Goal: Task Accomplishment & Management: Use online tool/utility

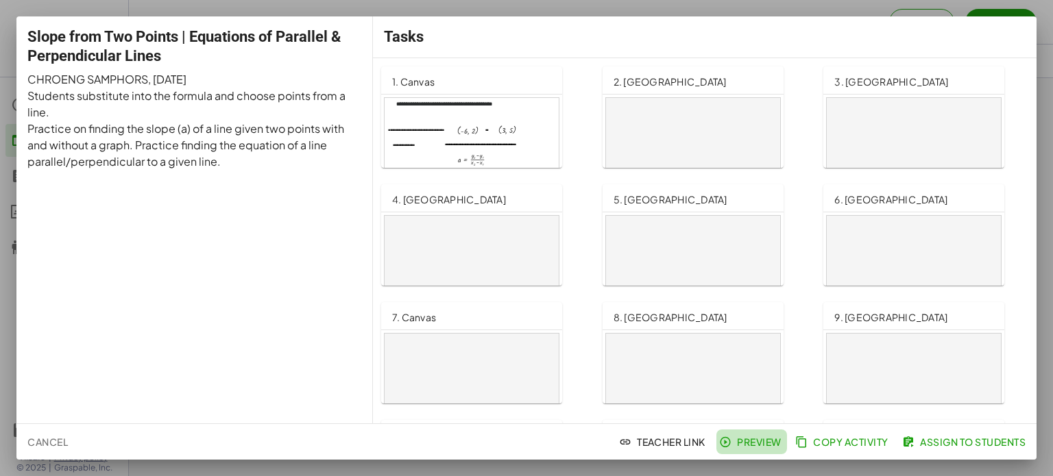
click at [759, 444] on span "Preview" at bounding box center [752, 442] width 60 height 12
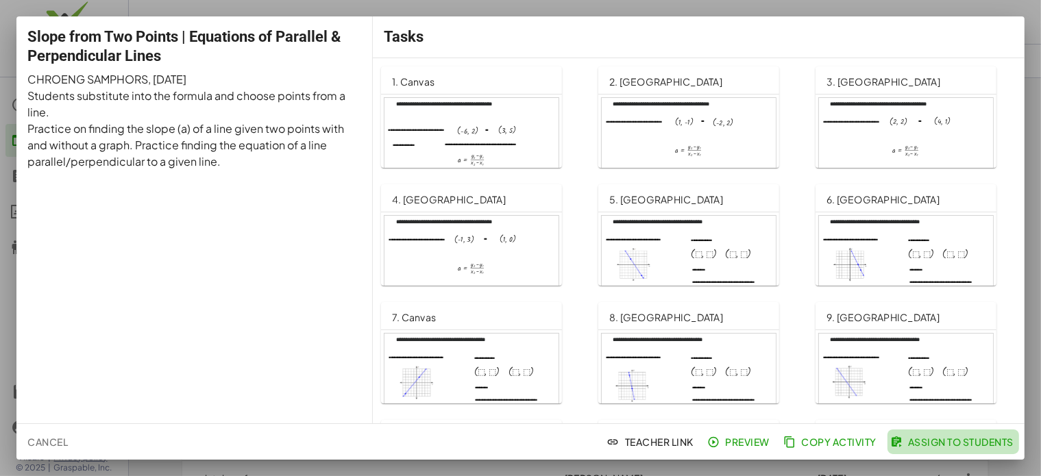
click at [969, 436] on span "Assign to Students" at bounding box center [953, 442] width 121 height 12
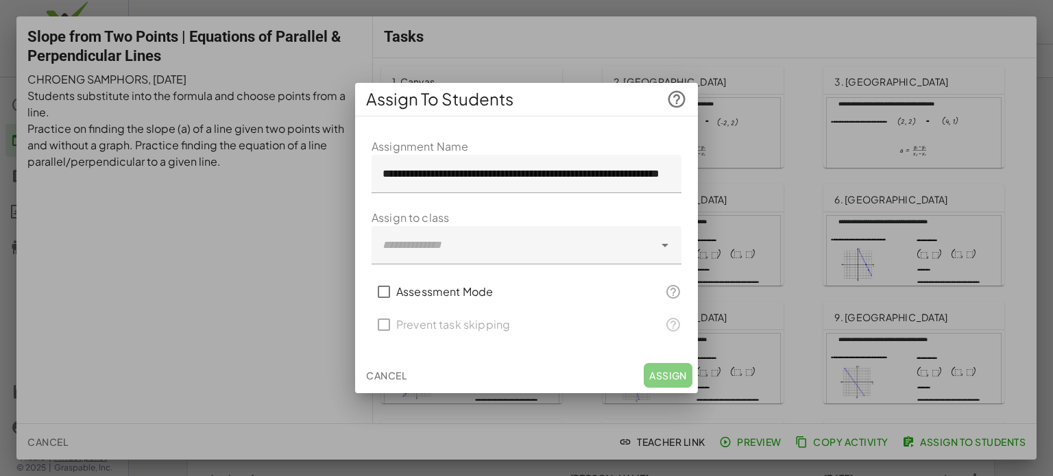
click at [670, 241] on icon at bounding box center [665, 245] width 16 height 16
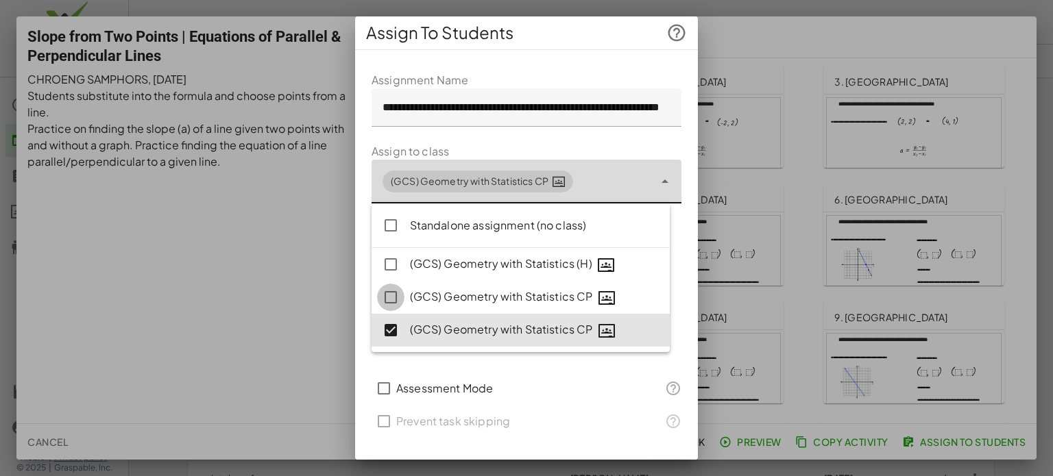
type input "**********"
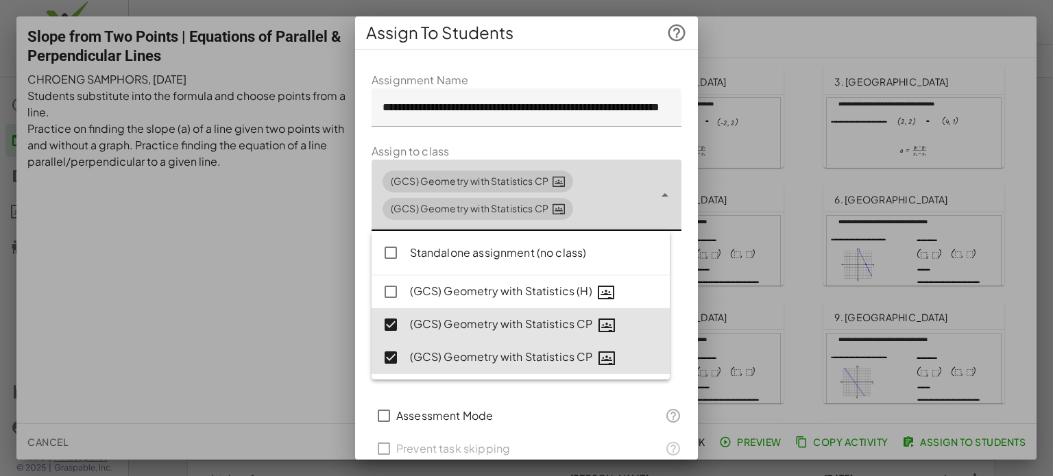
scroll to position [57, 0]
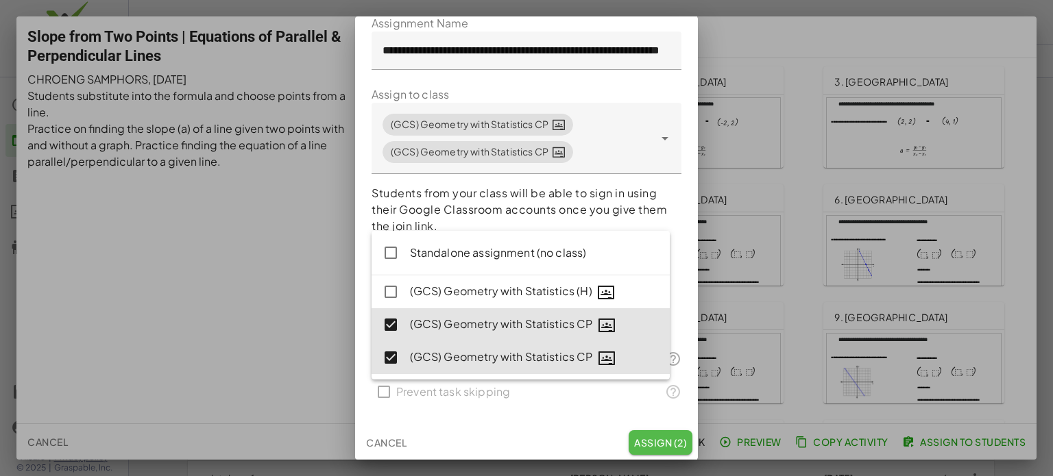
click at [647, 443] on span "Assign (2)" at bounding box center [660, 443] width 53 height 12
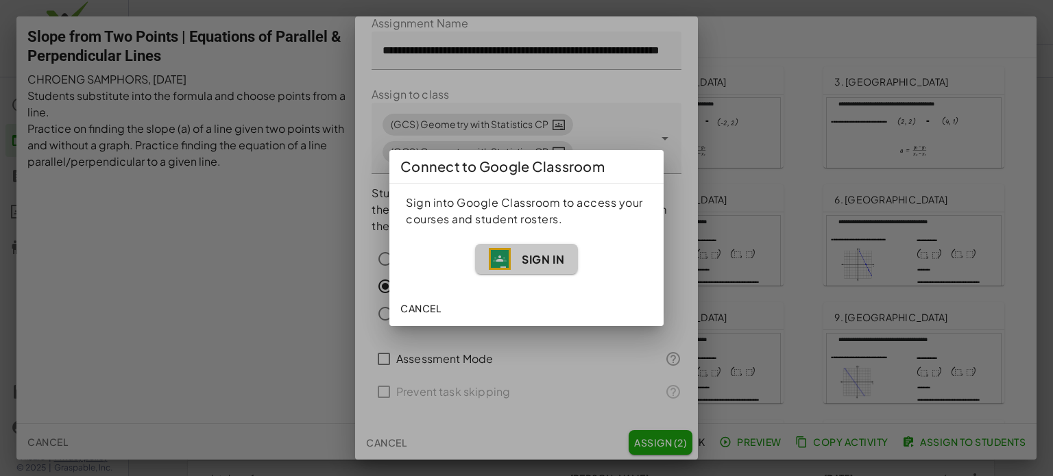
click at [548, 259] on span "Sign In" at bounding box center [543, 259] width 42 height 14
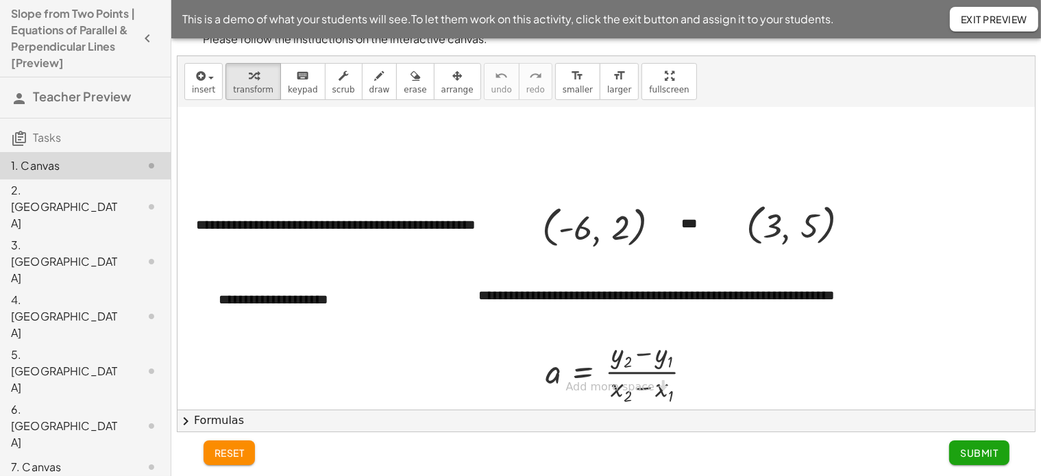
scroll to position [16, 0]
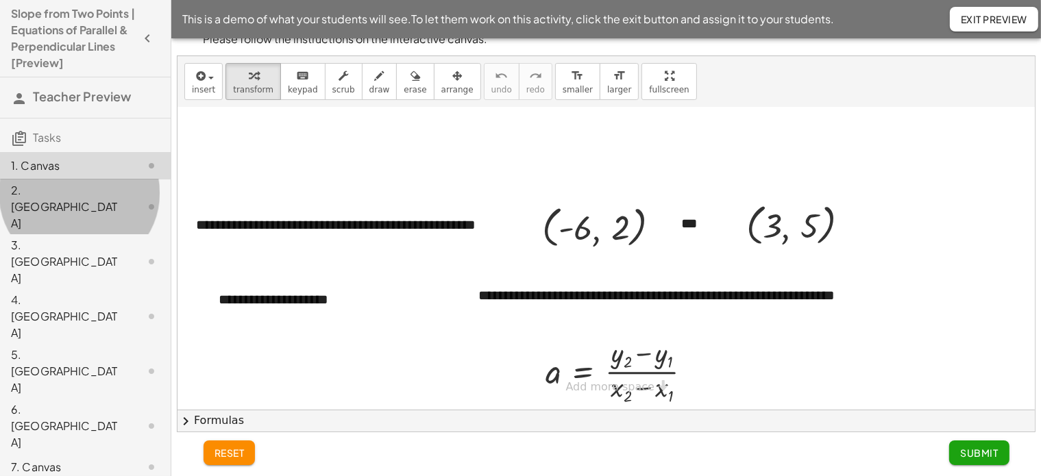
click at [69, 208] on div "2. [GEOGRAPHIC_DATA]" at bounding box center [66, 206] width 110 height 49
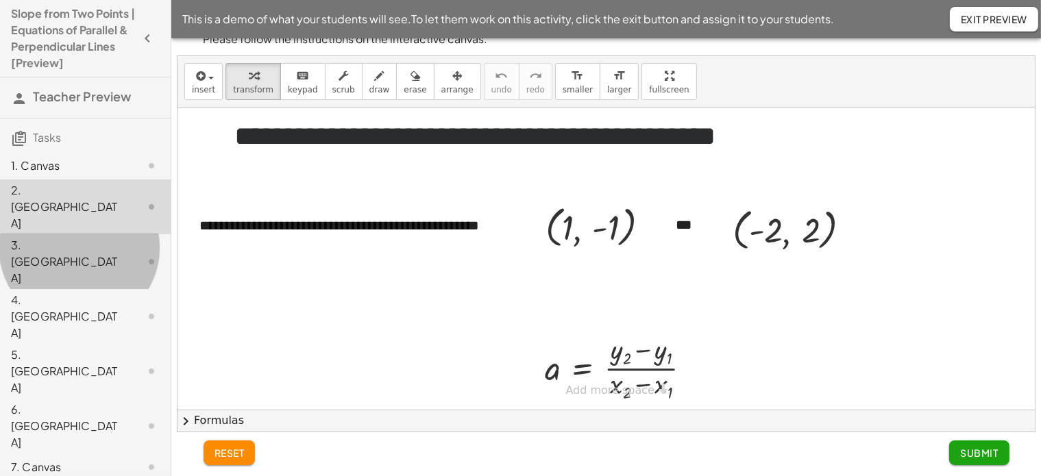
click at [63, 237] on div "3. [GEOGRAPHIC_DATA]" at bounding box center [66, 261] width 110 height 49
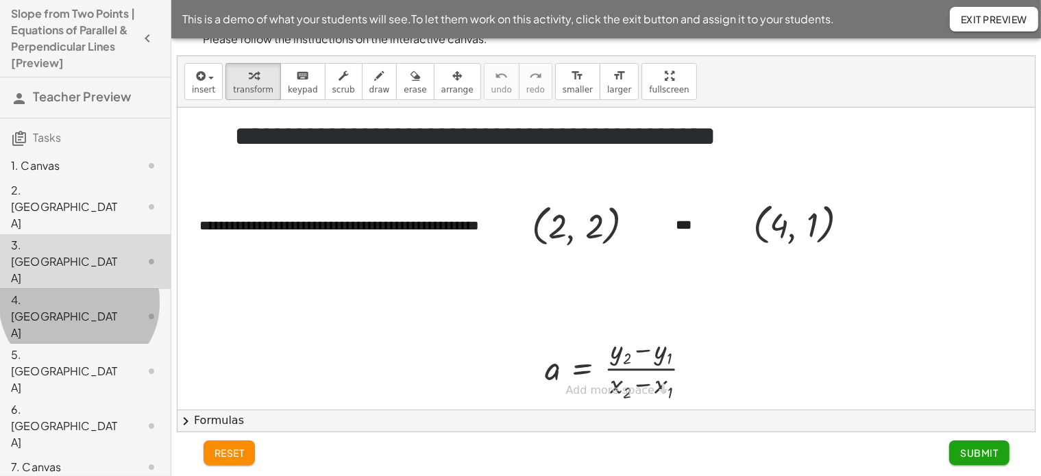
click at [52, 292] on div "4. [GEOGRAPHIC_DATA]" at bounding box center [66, 316] width 110 height 49
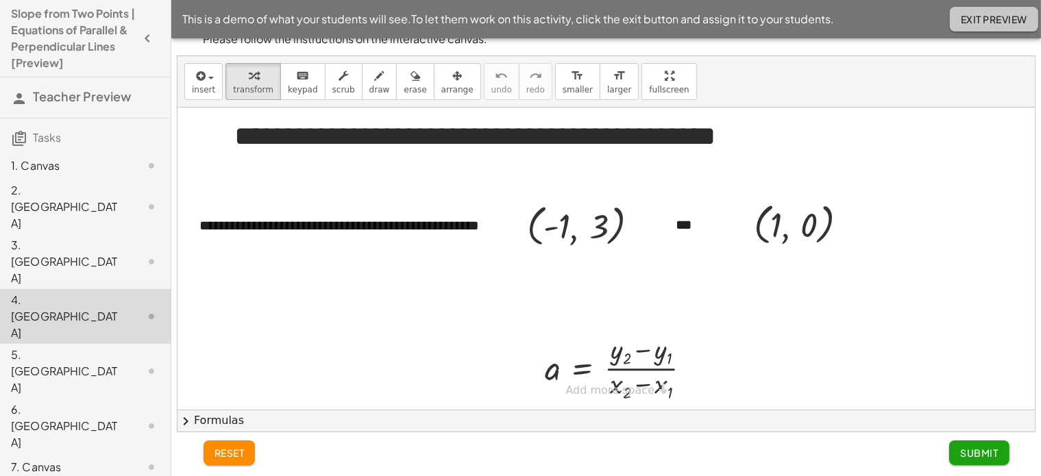
click at [996, 19] on span "Exit Preview" at bounding box center [994, 19] width 66 height 12
